Goal: Task Accomplishment & Management: Manage account settings

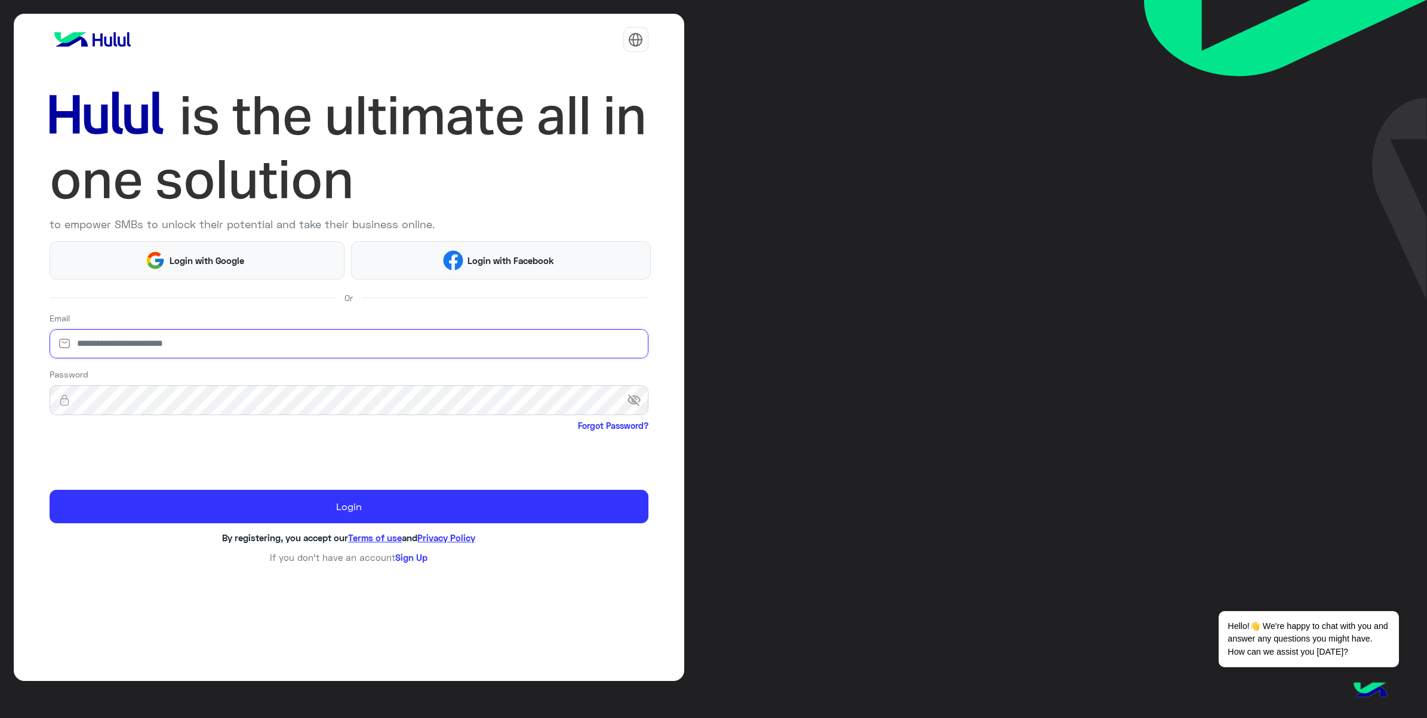
type input "**********"
click at [188, 354] on input "**********" at bounding box center [349, 344] width 599 height 30
click at [199, 346] on input "**********" at bounding box center [349, 344] width 599 height 30
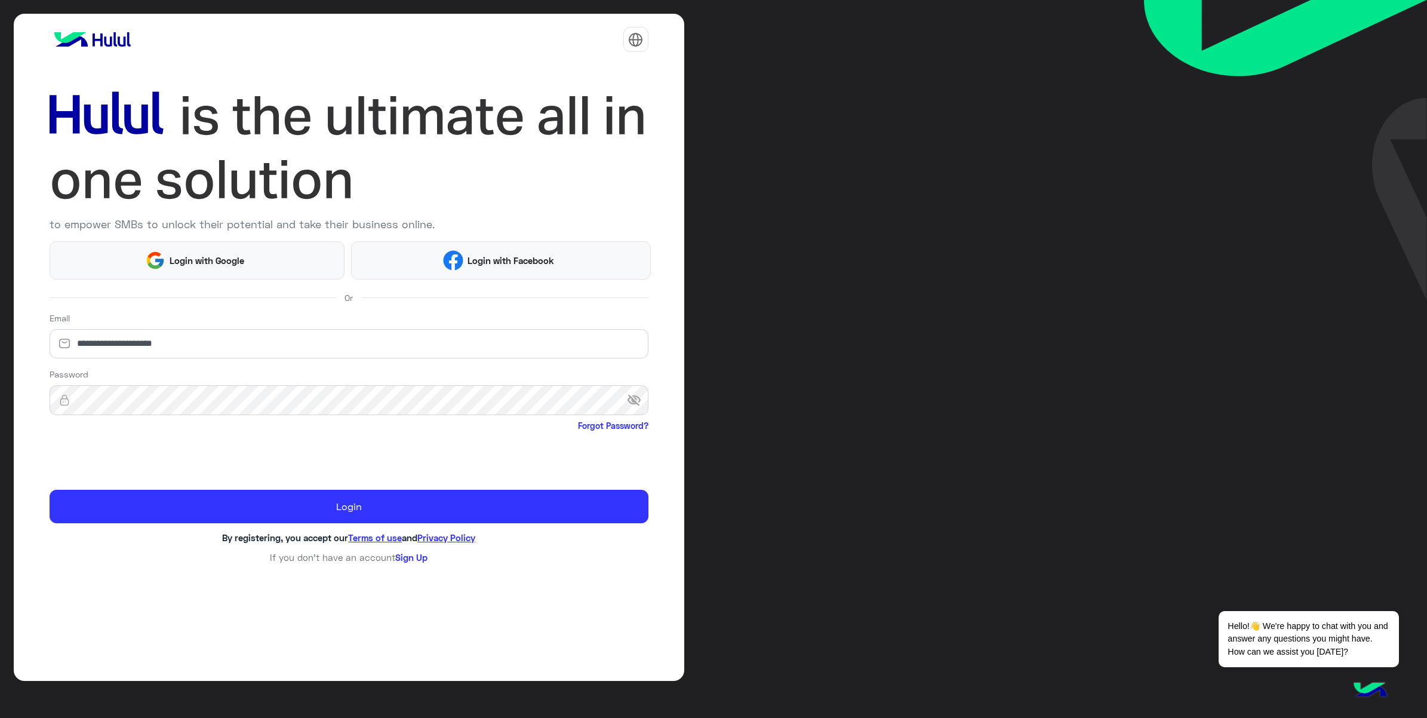
click at [635, 397] on span "visibility_off" at bounding box center [637, 399] width 21 height 21
